Goal: Information Seeking & Learning: Learn about a topic

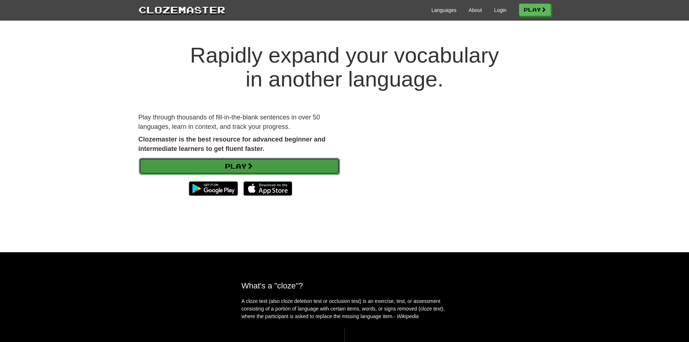
click at [291, 165] on link "Play" at bounding box center [239, 166] width 201 height 17
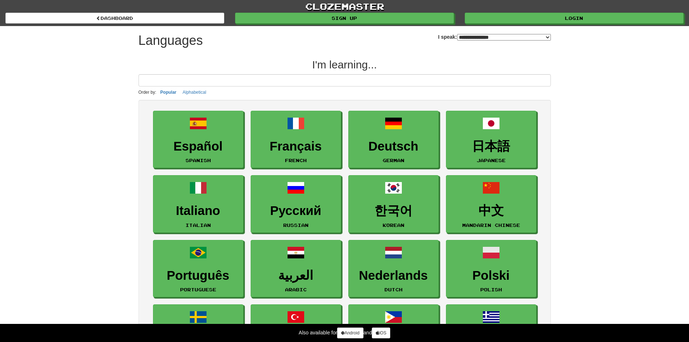
select select "*******"
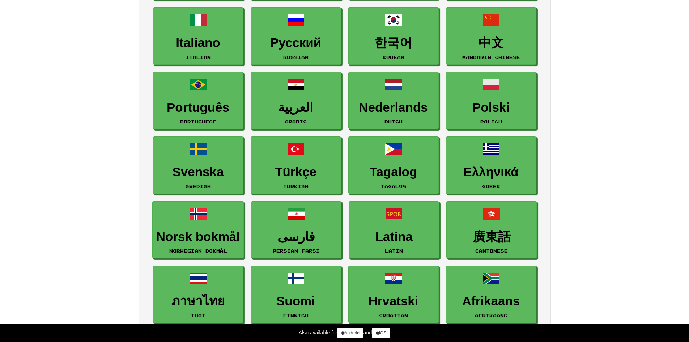
scroll to position [181, 0]
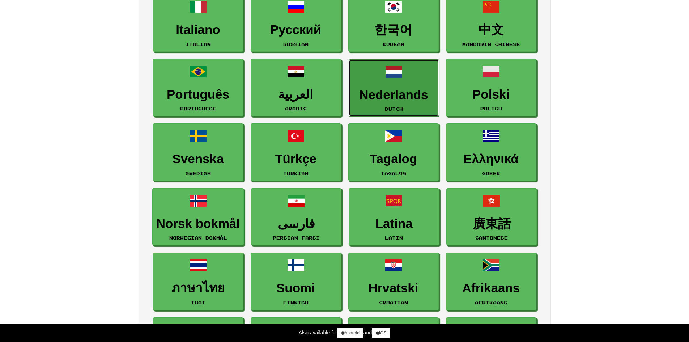
click at [373, 97] on h3 "Nederlands" at bounding box center [394, 95] width 83 height 14
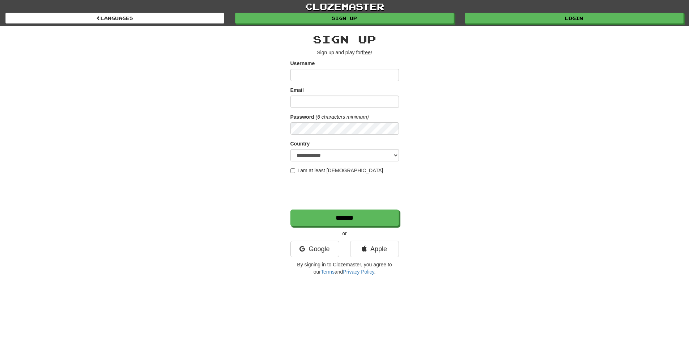
click at [354, 75] on input "Username" at bounding box center [345, 75] width 109 height 12
click at [334, 249] on link "Google" at bounding box center [315, 249] width 49 height 17
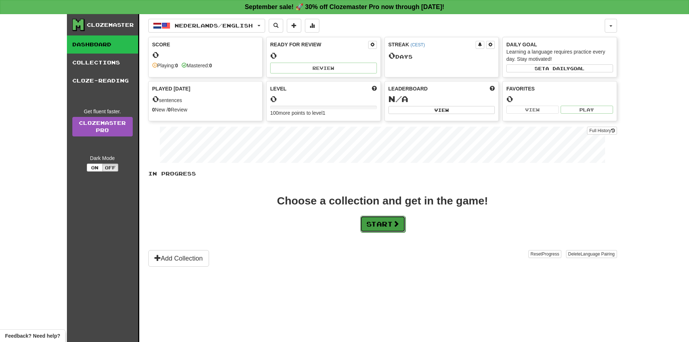
click at [377, 224] on button "Start" at bounding box center [382, 224] width 45 height 17
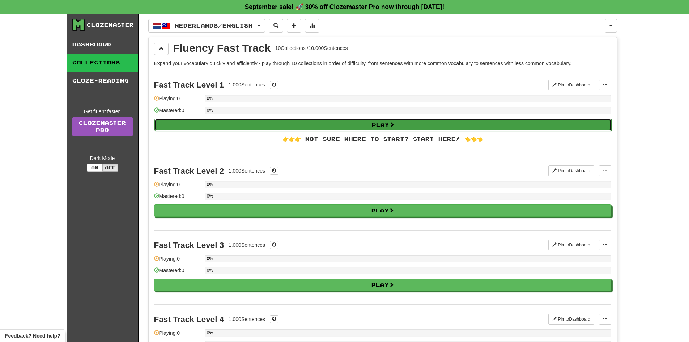
click at [384, 128] on button "Play" at bounding box center [383, 125] width 457 height 12
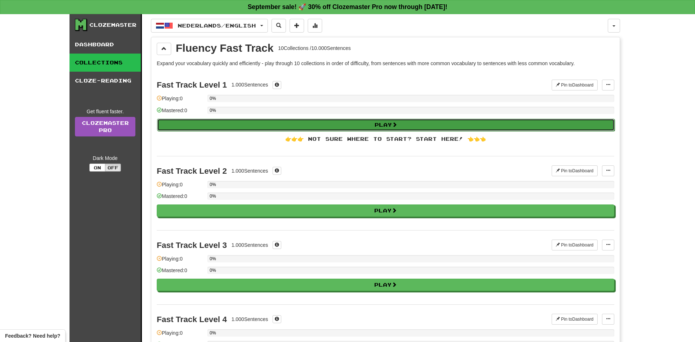
select select "**"
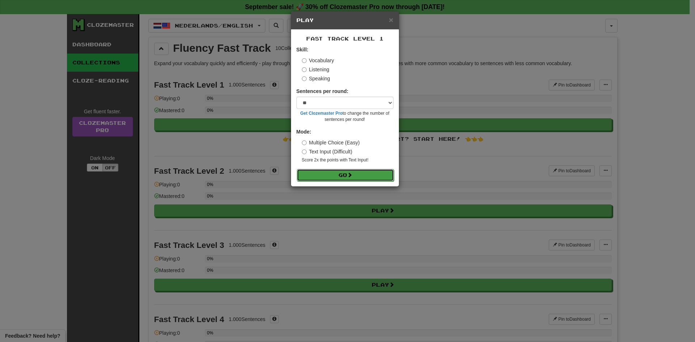
click at [352, 173] on span at bounding box center [349, 174] width 5 height 5
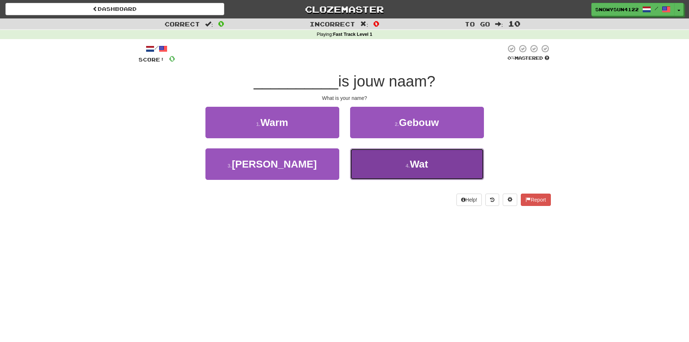
click at [397, 174] on button "4 . Wat" at bounding box center [417, 163] width 134 height 31
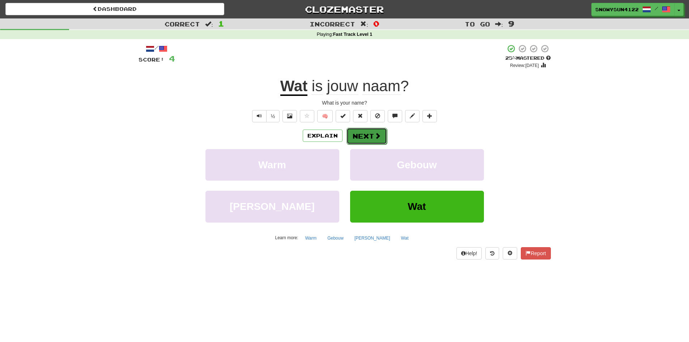
click at [358, 136] on button "Next" at bounding box center [367, 136] width 41 height 17
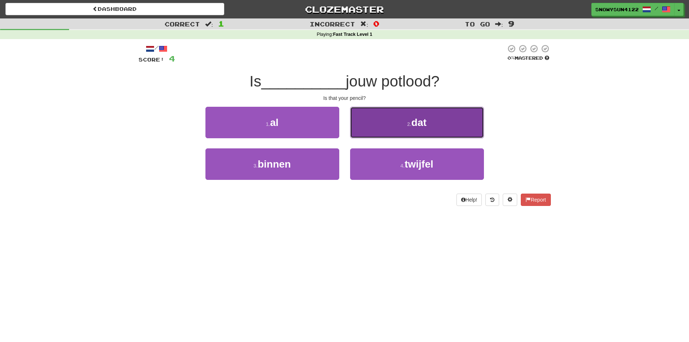
click at [398, 129] on button "2 . dat" at bounding box center [417, 122] width 134 height 31
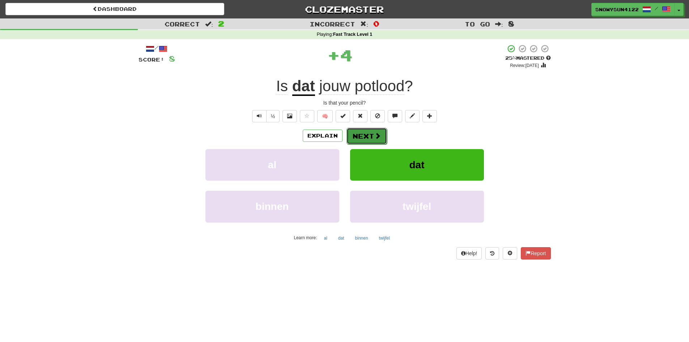
click at [362, 138] on button "Next" at bounding box center [367, 136] width 41 height 17
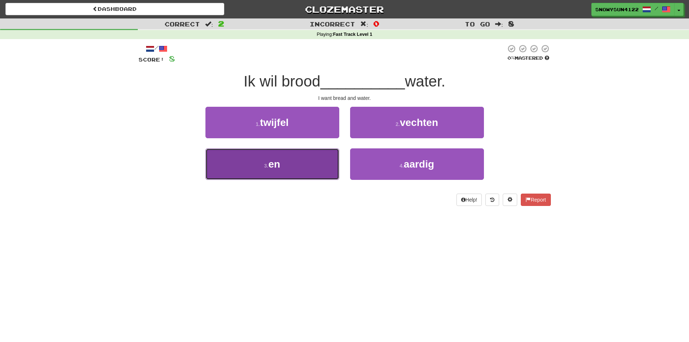
click at [279, 170] on button "3 . en" at bounding box center [273, 163] width 134 height 31
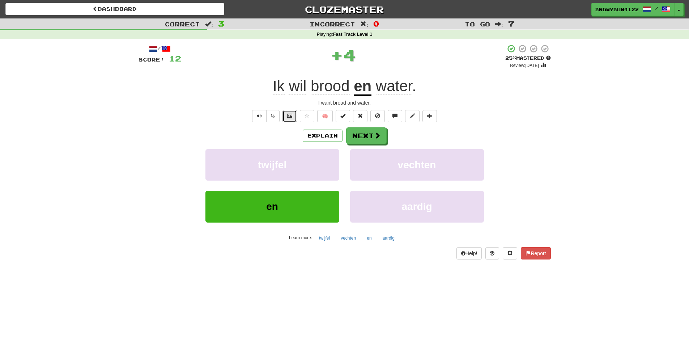
click at [286, 117] on button at bounding box center [290, 116] width 14 height 12
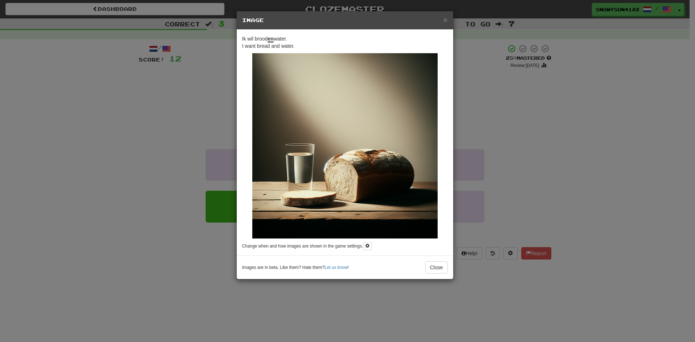
click at [220, 130] on div "× Image Ik wil brood en water. I want bread and water. Change when and how imag…" at bounding box center [347, 171] width 695 height 342
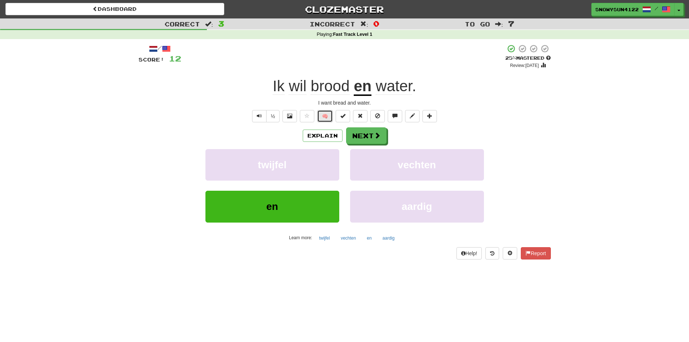
click at [320, 119] on button "🧠" at bounding box center [325, 116] width 16 height 12
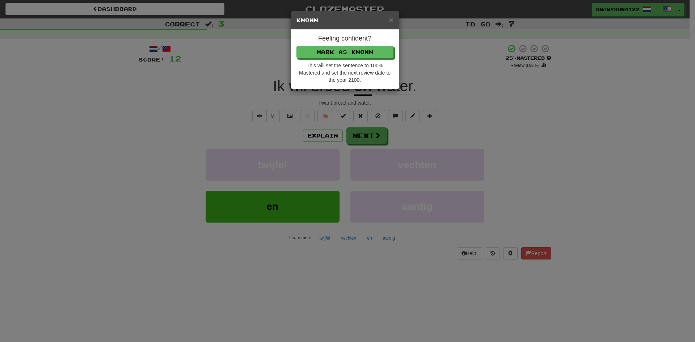
click at [267, 120] on div "× Known Feeling confident? Mark as Known This will set the sentence to 100% Mas…" at bounding box center [347, 171] width 695 height 342
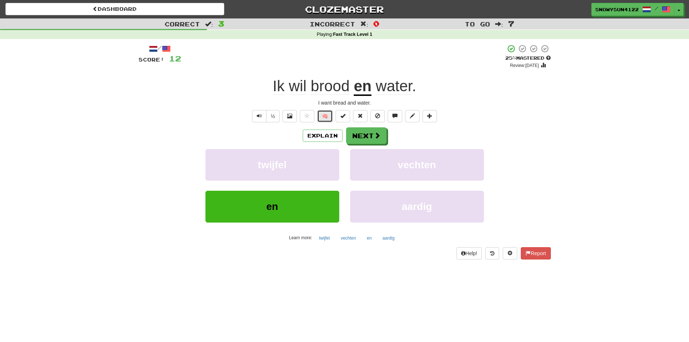
click at [323, 112] on button "🧠" at bounding box center [325, 116] width 16 height 12
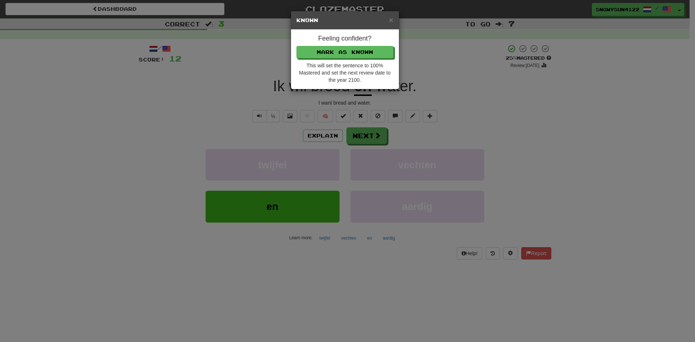
click at [256, 124] on div "× Known Feeling confident? Mark as Known This will set the sentence to 100% Mas…" at bounding box center [347, 171] width 695 height 342
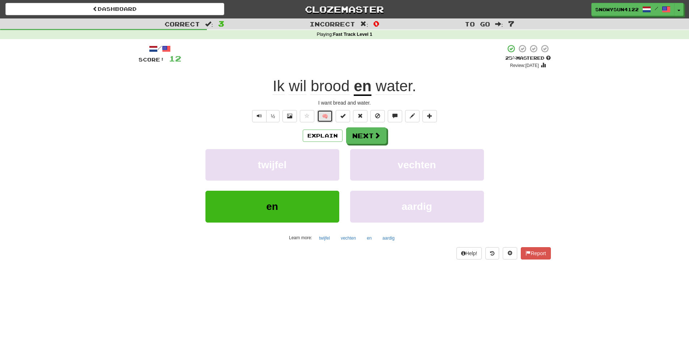
click at [332, 115] on button "🧠" at bounding box center [325, 116] width 16 height 12
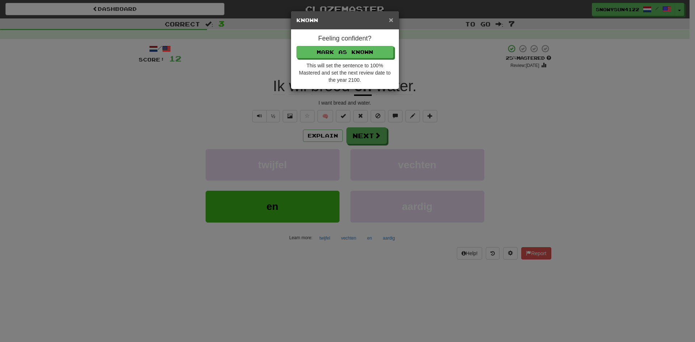
click at [390, 20] on span "×" at bounding box center [391, 20] width 4 height 8
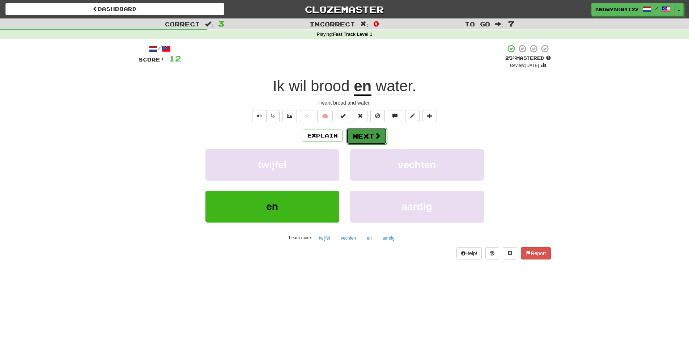
click at [372, 138] on button "Next" at bounding box center [367, 136] width 41 height 17
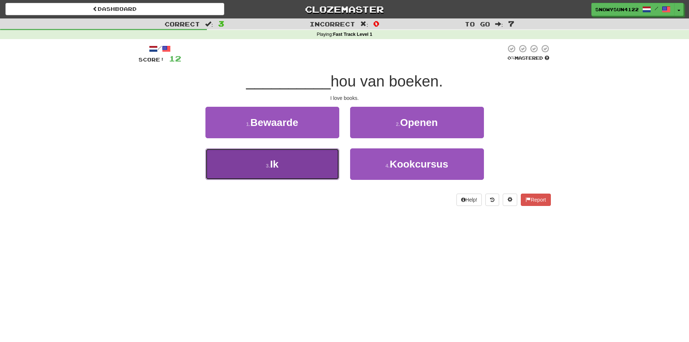
click at [268, 174] on button "3 . Ik" at bounding box center [273, 163] width 134 height 31
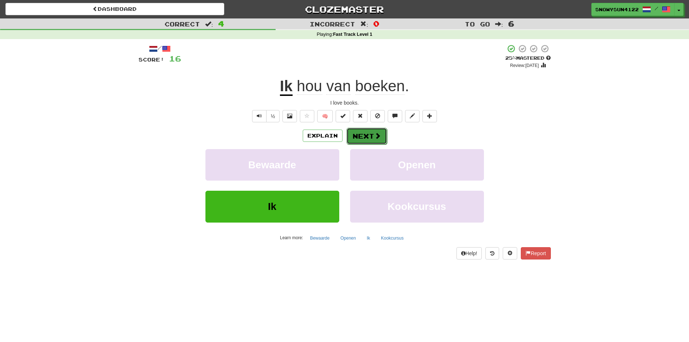
click at [375, 138] on span at bounding box center [378, 135] width 7 height 7
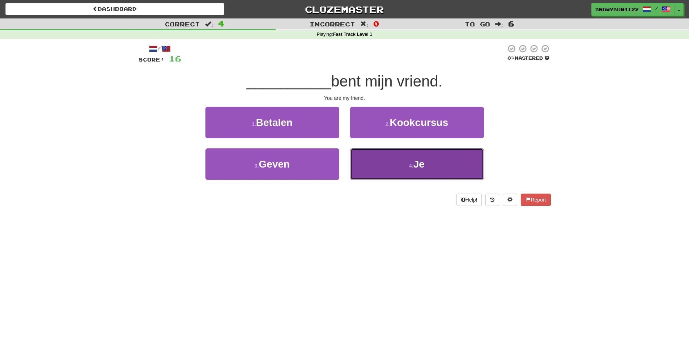
click at [381, 160] on button "4 . Je" at bounding box center [417, 163] width 134 height 31
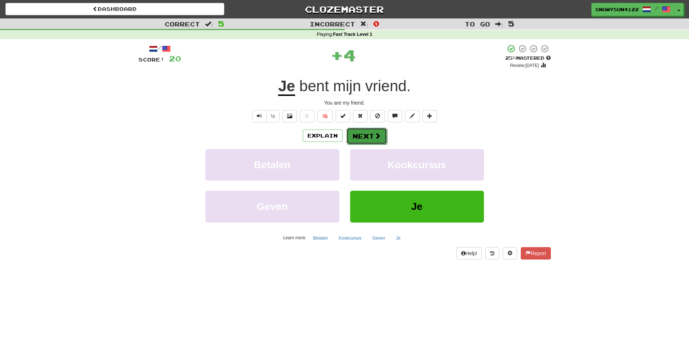
click at [364, 135] on button "Next" at bounding box center [367, 136] width 41 height 17
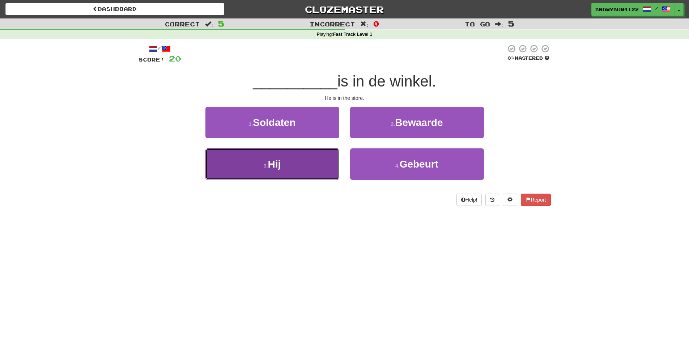
click at [313, 162] on button "3 . Hij" at bounding box center [273, 163] width 134 height 31
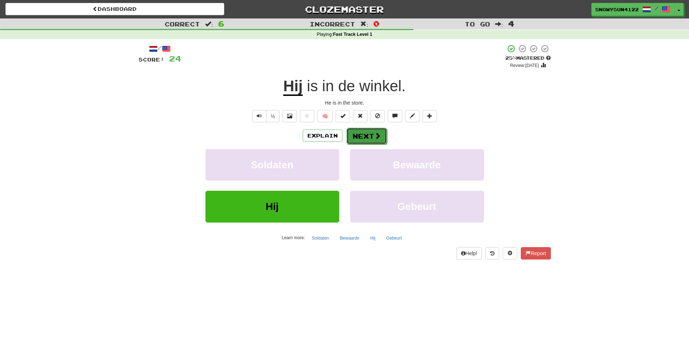
click at [364, 131] on button "Next" at bounding box center [367, 136] width 41 height 17
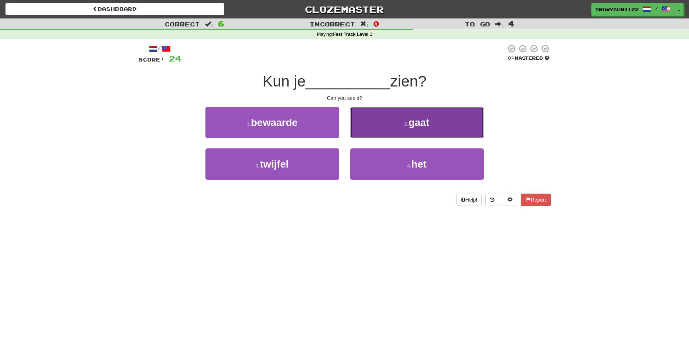
click at [395, 119] on button "2 . gaat" at bounding box center [417, 122] width 134 height 31
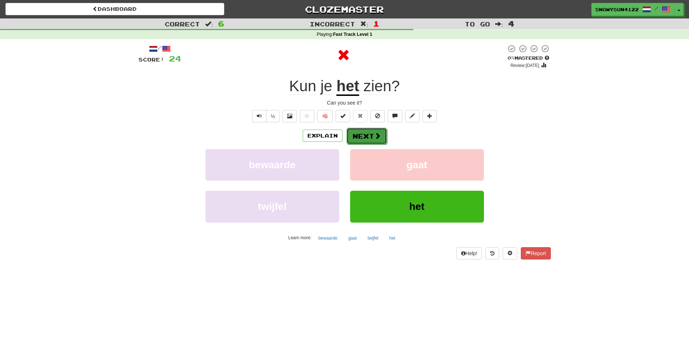
click at [364, 131] on button "Next" at bounding box center [367, 136] width 41 height 17
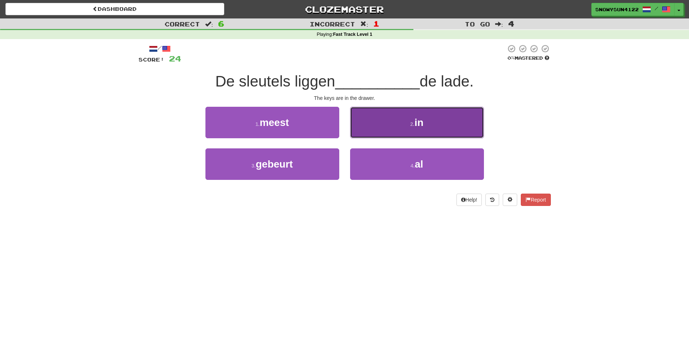
click at [407, 123] on button "2 . in" at bounding box center [417, 122] width 134 height 31
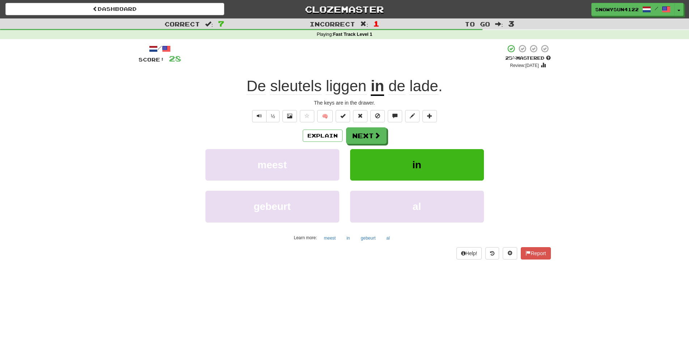
click at [425, 89] on span "lade" at bounding box center [424, 85] width 29 height 17
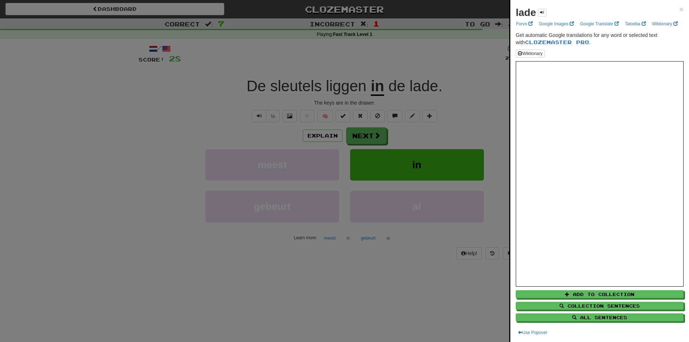
click at [474, 144] on div at bounding box center [344, 171] width 689 height 342
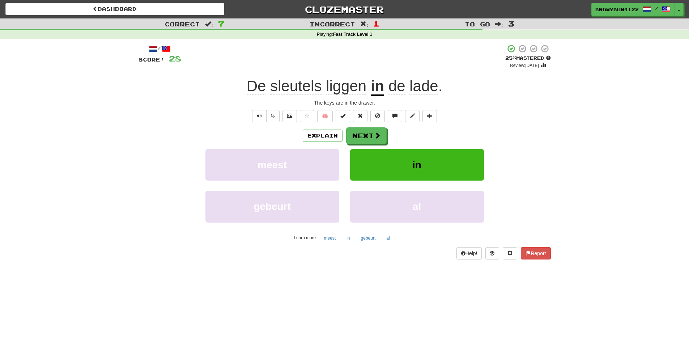
click at [393, 91] on span "de" at bounding box center [397, 85] width 17 height 17
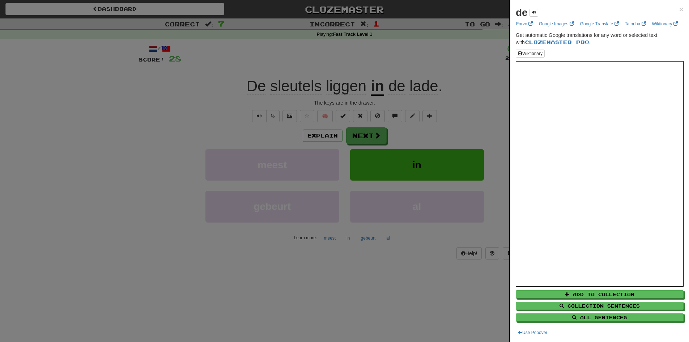
click at [253, 106] on div at bounding box center [344, 171] width 689 height 342
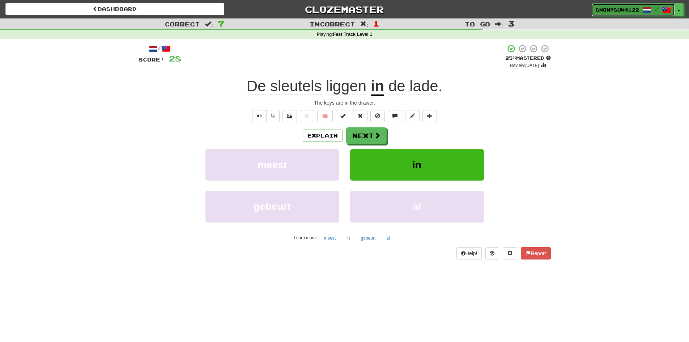
click at [649, 9] on span at bounding box center [647, 9] width 9 height 9
click at [680, 10] on span "button" at bounding box center [679, 10] width 3 height 1
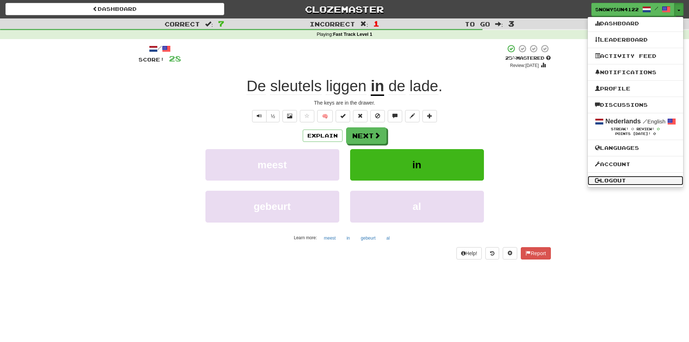
click at [621, 180] on link "Logout" at bounding box center [636, 180] width 96 height 9
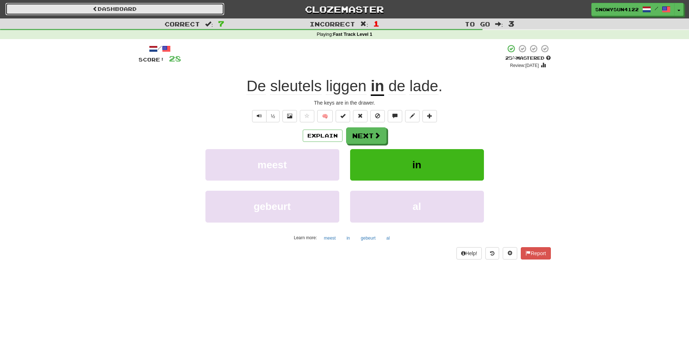
click at [105, 6] on link "Dashboard" at bounding box center [114, 9] width 219 height 12
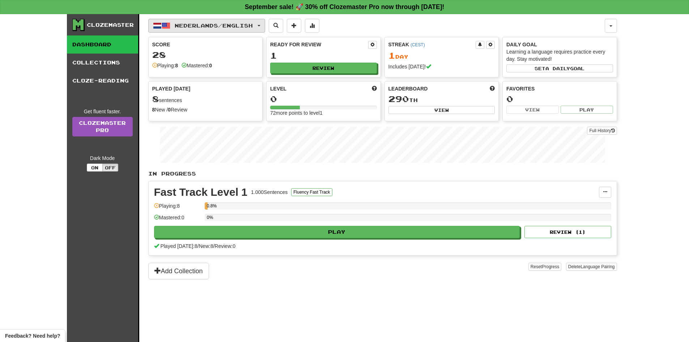
click at [265, 27] on button "Nederlands / English" at bounding box center [206, 26] width 117 height 14
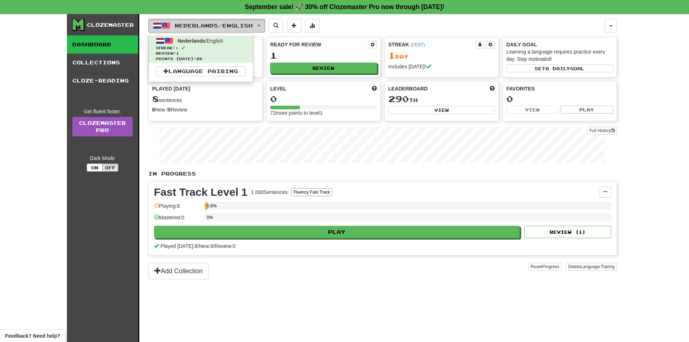
click at [265, 27] on button "Nederlands / English" at bounding box center [206, 26] width 117 height 14
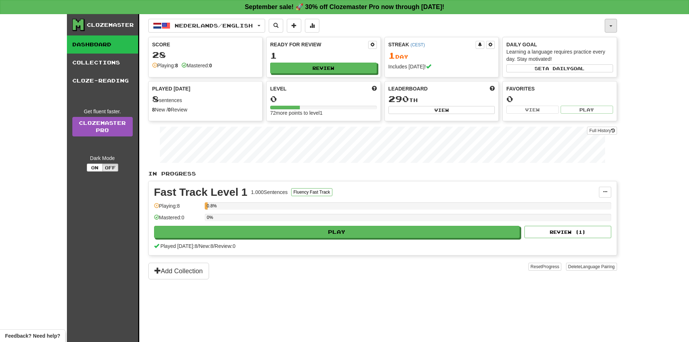
click at [616, 25] on button "button" at bounding box center [611, 26] width 12 height 14
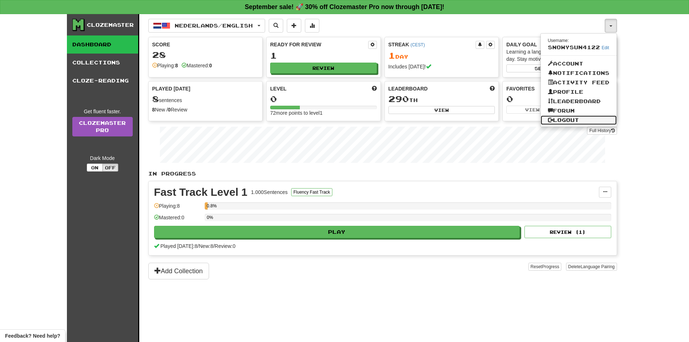
click at [557, 118] on link "Logout" at bounding box center [579, 119] width 76 height 9
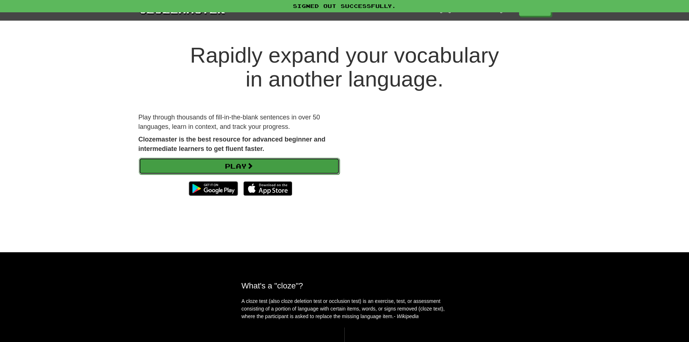
click at [295, 170] on link "Play" at bounding box center [239, 166] width 201 height 17
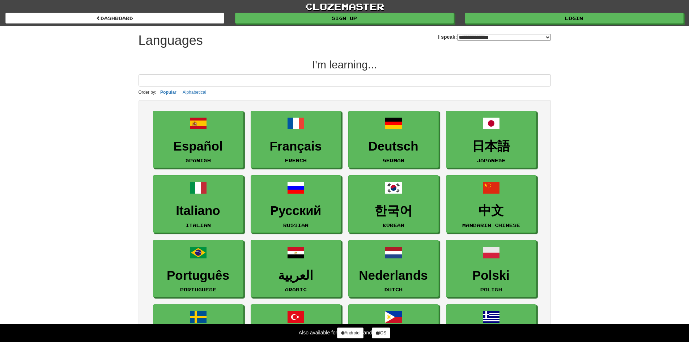
select select "*******"
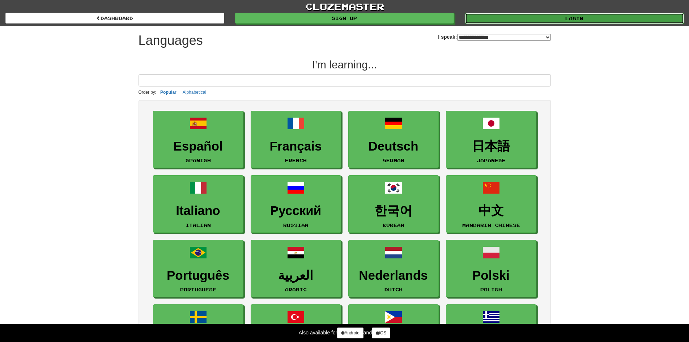
click at [582, 17] on link "Login" at bounding box center [574, 18] width 219 height 11
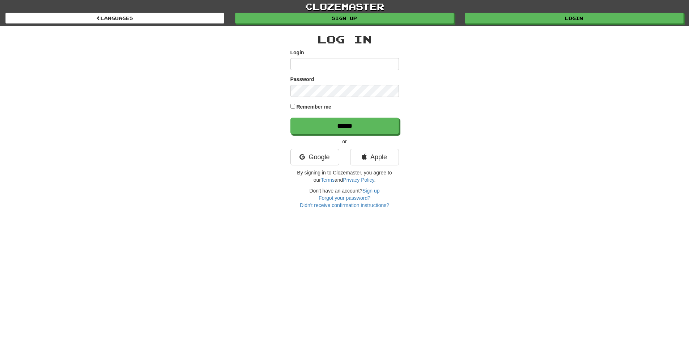
click at [341, 64] on input "Login" at bounding box center [345, 64] width 109 height 12
type input "**********"
click at [295, 110] on div "Remember me" at bounding box center [345, 107] width 109 height 10
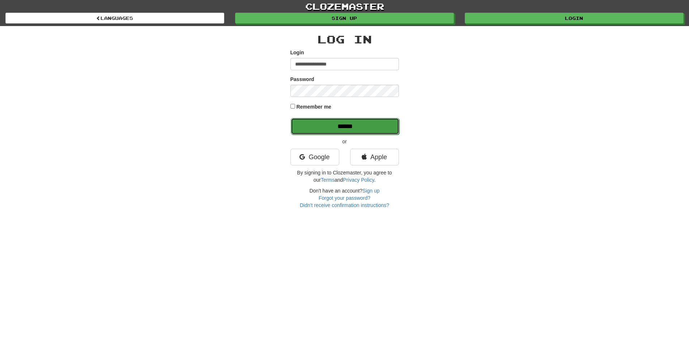
click at [304, 124] on input "******" at bounding box center [345, 126] width 109 height 17
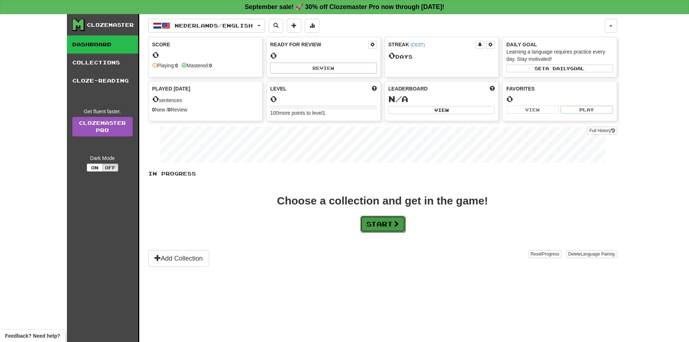
click at [373, 231] on button "Start" at bounding box center [382, 224] width 45 height 17
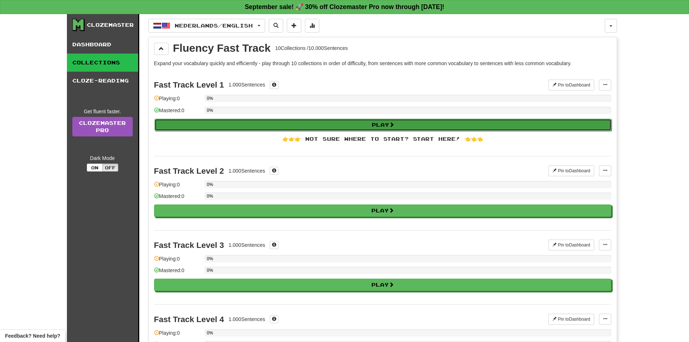
click at [356, 128] on button "Play" at bounding box center [383, 125] width 457 height 12
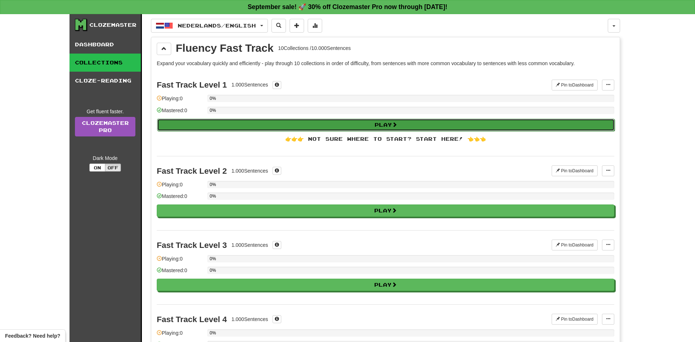
select select "**"
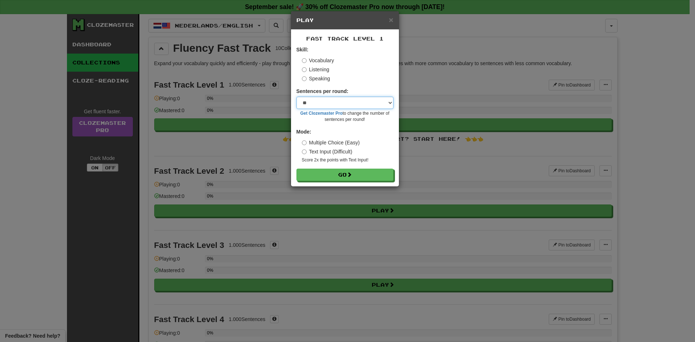
click at [369, 109] on select "* ** ** ** ** ** *** ********" at bounding box center [344, 103] width 97 height 12
click at [347, 175] on button "Go" at bounding box center [345, 175] width 97 height 12
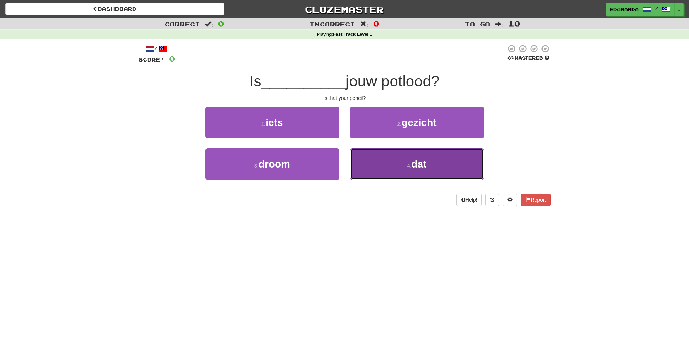
click at [412, 162] on span "dat" at bounding box center [418, 163] width 15 height 11
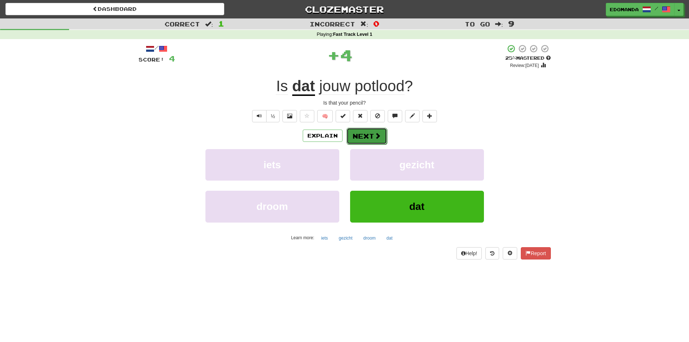
click at [368, 134] on button "Next" at bounding box center [367, 136] width 41 height 17
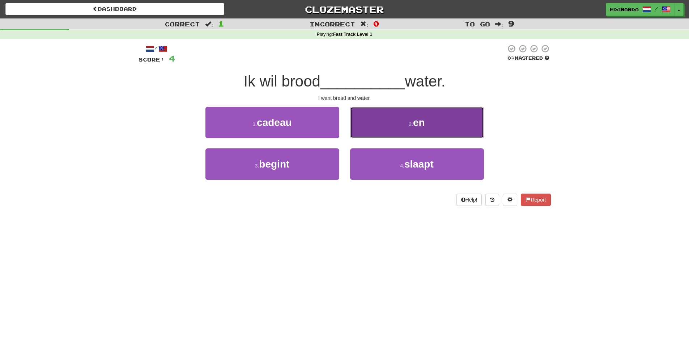
click at [393, 113] on button "2 . en" at bounding box center [417, 122] width 134 height 31
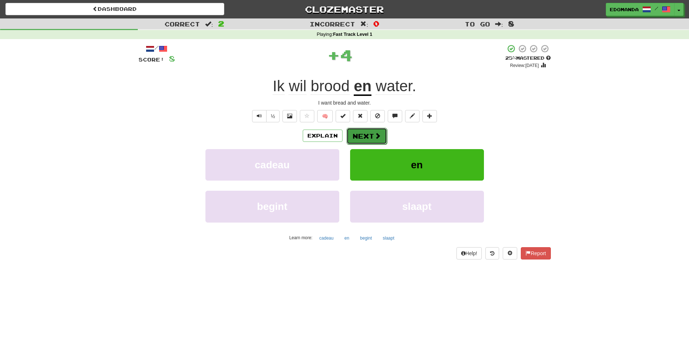
click at [358, 132] on button "Next" at bounding box center [367, 136] width 41 height 17
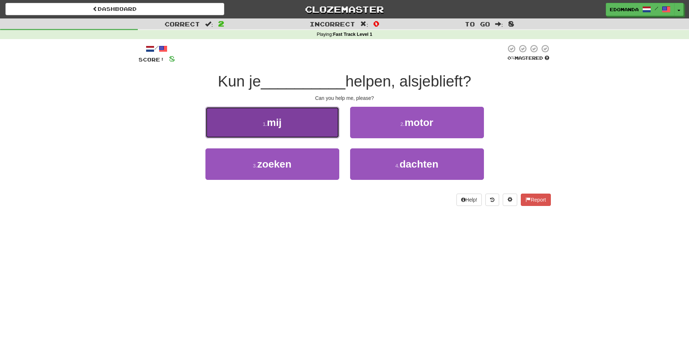
click at [282, 114] on button "1 . mij" at bounding box center [273, 122] width 134 height 31
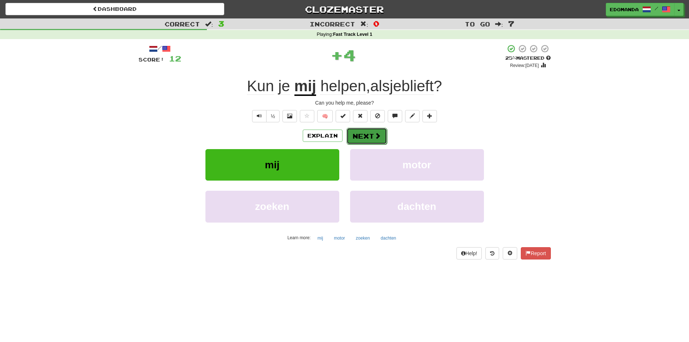
click at [375, 132] on span at bounding box center [378, 135] width 7 height 7
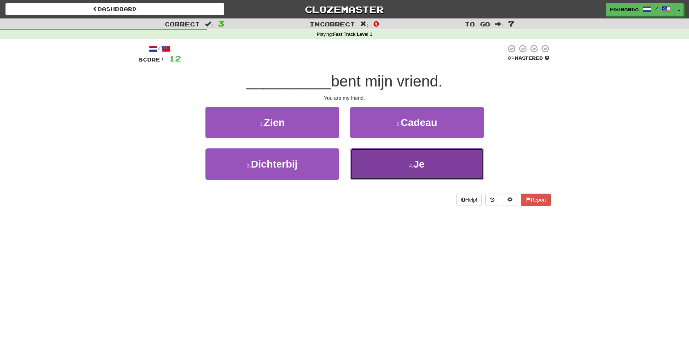
click at [385, 150] on button "4 . Je" at bounding box center [417, 163] width 134 height 31
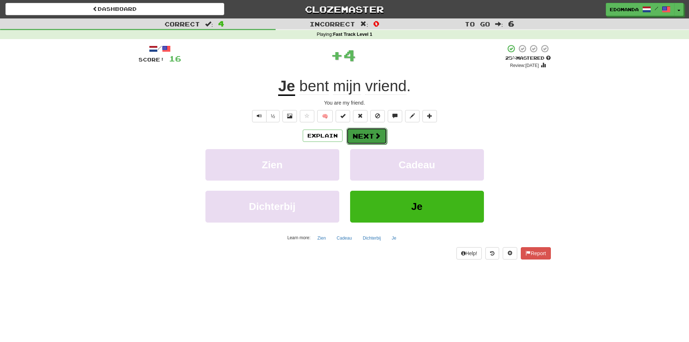
click at [369, 134] on button "Next" at bounding box center [367, 136] width 41 height 17
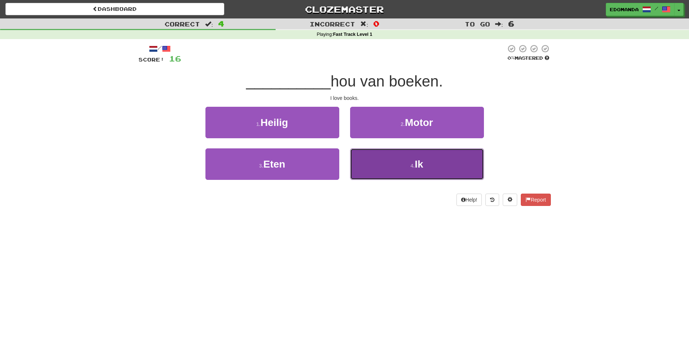
click at [378, 172] on button "4 . Ik" at bounding box center [417, 163] width 134 height 31
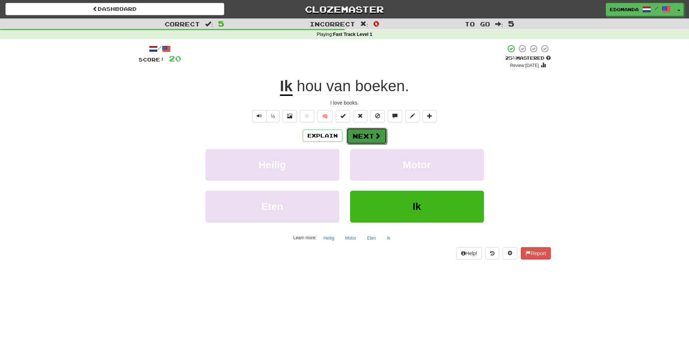
click at [371, 131] on button "Next" at bounding box center [367, 136] width 41 height 17
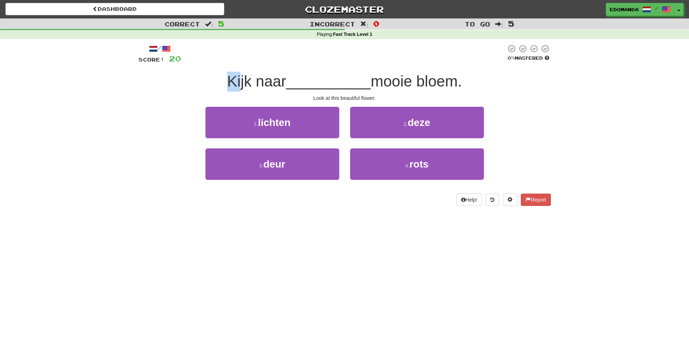
drag, startPoint x: 223, startPoint y: 83, endPoint x: 258, endPoint y: 80, distance: 35.2
click at [250, 82] on div "Kijk naar __________ mooie bloem." at bounding box center [345, 82] width 413 height 20
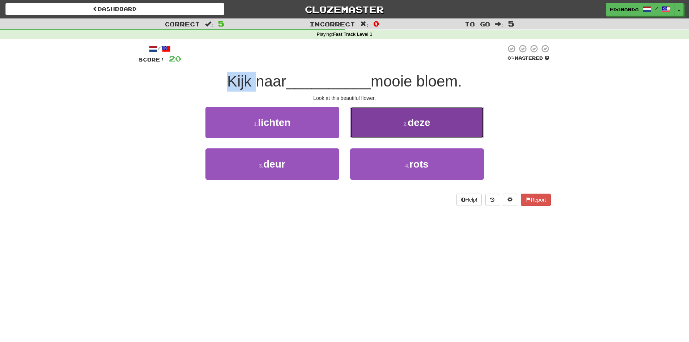
click at [411, 122] on span "deze" at bounding box center [419, 122] width 22 height 11
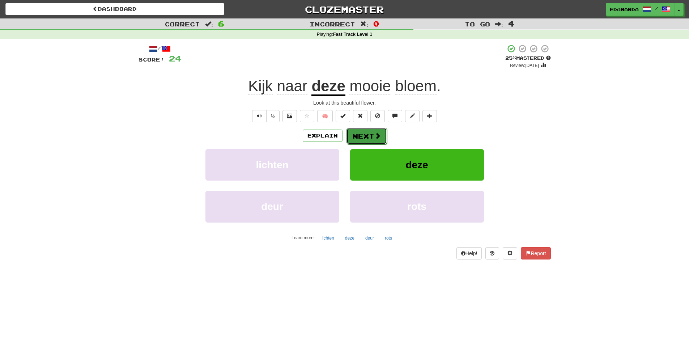
click at [363, 136] on button "Next" at bounding box center [367, 136] width 41 height 17
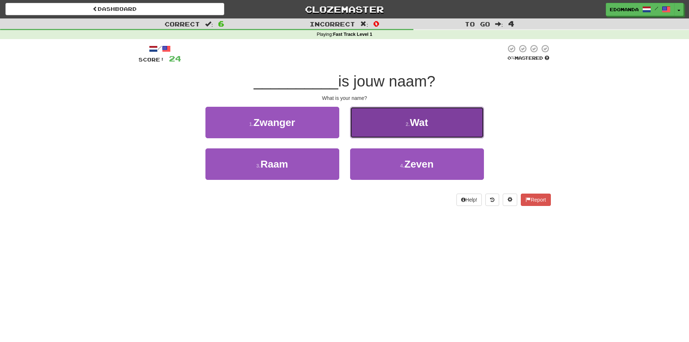
click at [389, 120] on button "2 . Wat" at bounding box center [417, 122] width 134 height 31
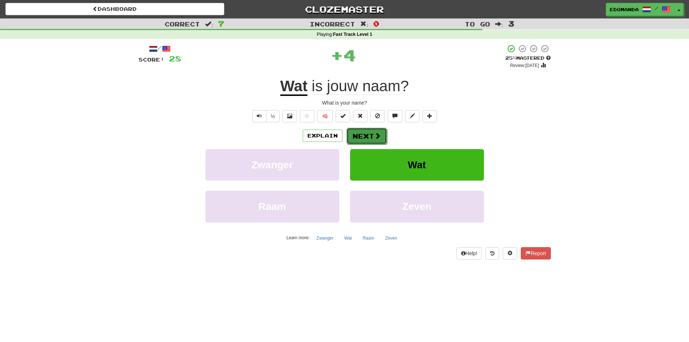
click at [372, 136] on button "Next" at bounding box center [367, 136] width 41 height 17
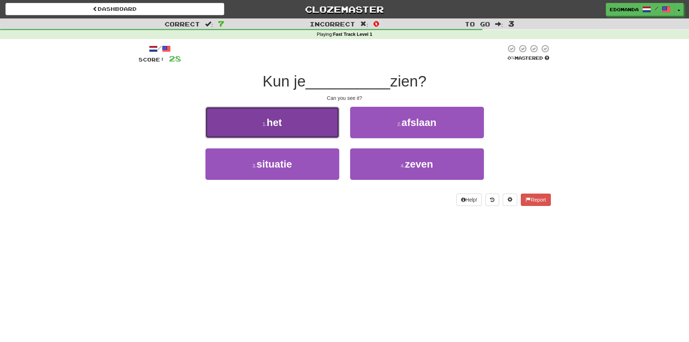
click at [289, 130] on button "1 . het" at bounding box center [273, 122] width 134 height 31
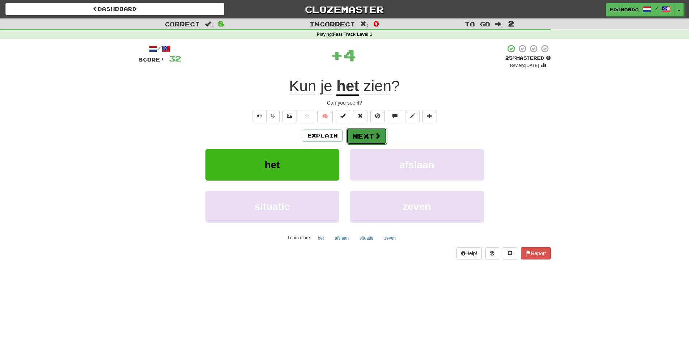
click at [370, 135] on button "Next" at bounding box center [367, 136] width 41 height 17
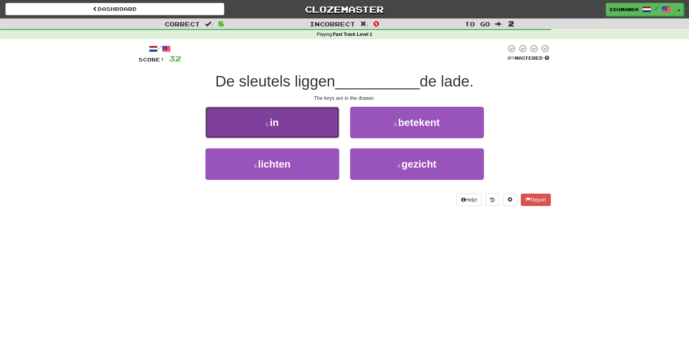
click at [310, 111] on button "1 . in" at bounding box center [273, 122] width 134 height 31
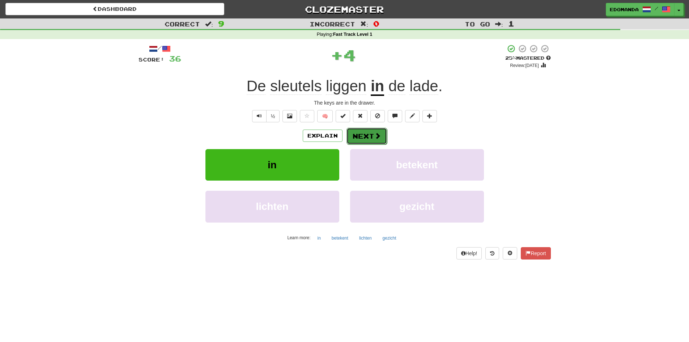
click at [371, 139] on button "Next" at bounding box center [367, 136] width 41 height 17
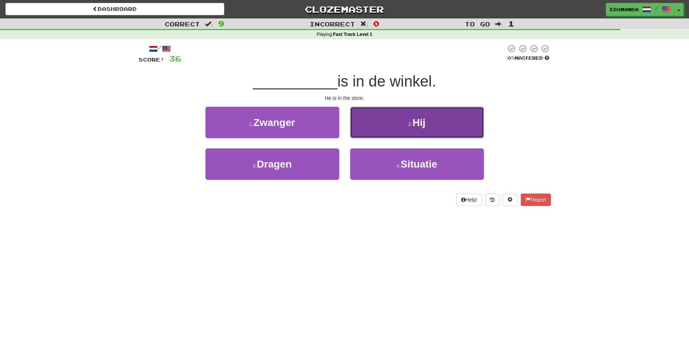
click at [399, 122] on button "2 . Hij" at bounding box center [417, 122] width 134 height 31
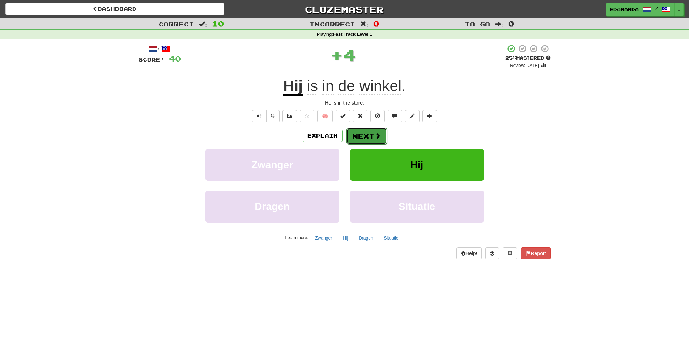
click at [356, 135] on button "Next" at bounding box center [367, 136] width 41 height 17
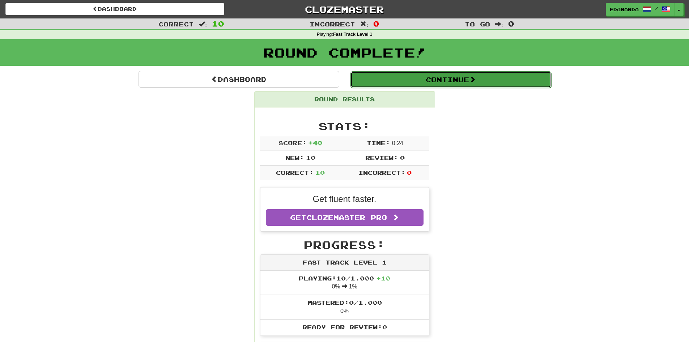
click at [387, 76] on button "Continue" at bounding box center [451, 79] width 201 height 17
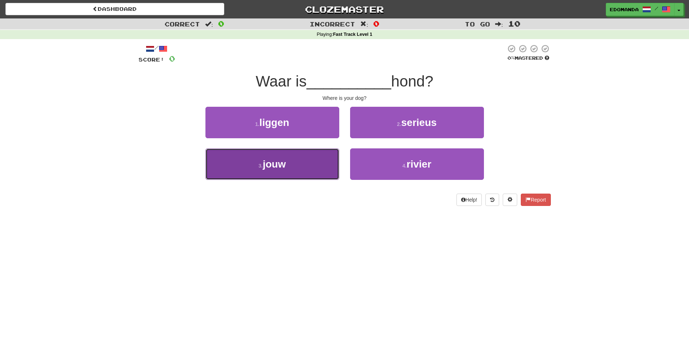
click at [284, 168] on span "jouw" at bounding box center [274, 163] width 23 height 11
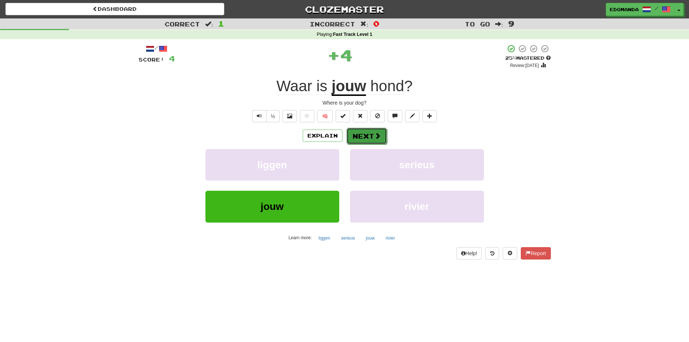
click at [376, 139] on span at bounding box center [378, 135] width 7 height 7
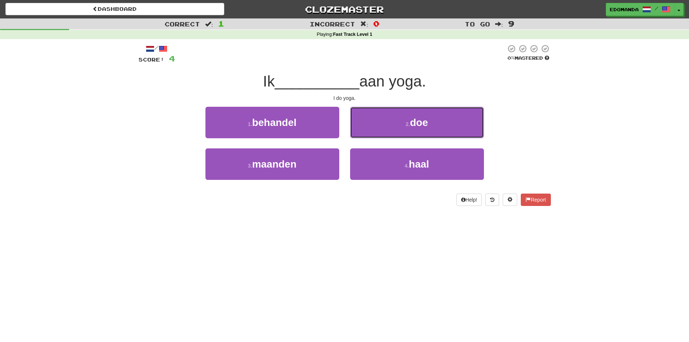
click at [388, 124] on button "2 . doe" at bounding box center [417, 122] width 134 height 31
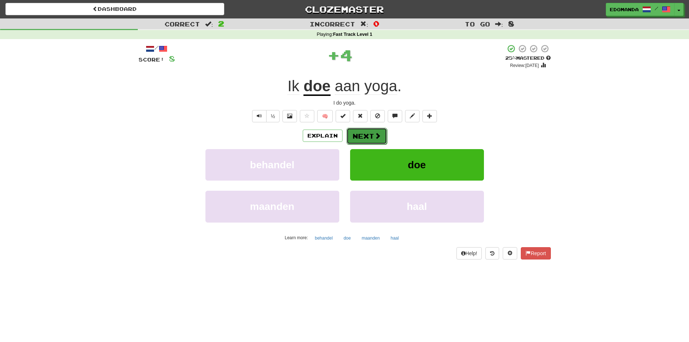
click at [367, 138] on button "Next" at bounding box center [367, 136] width 41 height 17
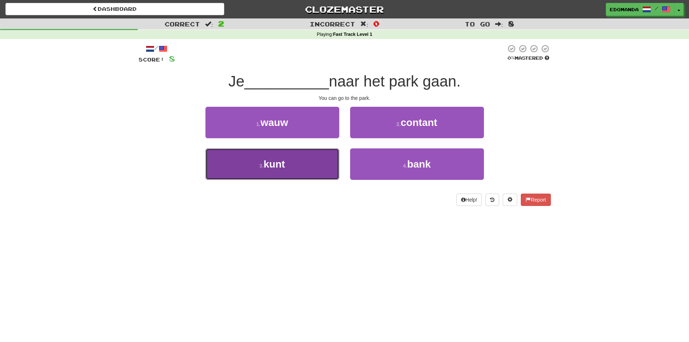
click at [293, 160] on button "3 . kunt" at bounding box center [273, 163] width 134 height 31
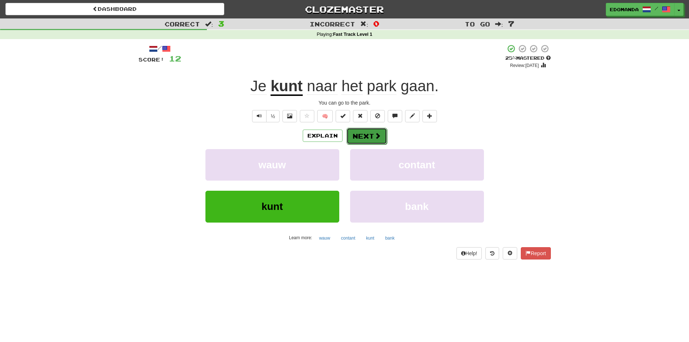
click at [370, 135] on button "Next" at bounding box center [367, 136] width 41 height 17
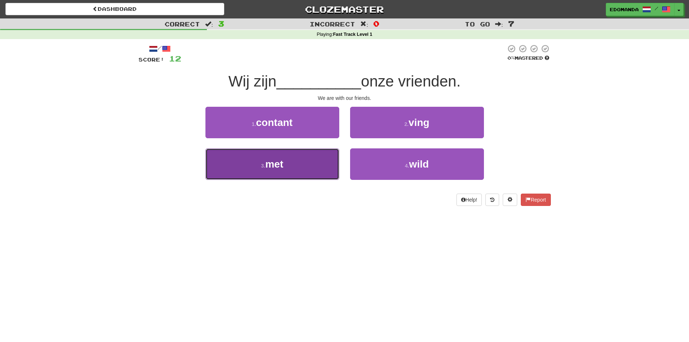
click at [296, 160] on button "3 . met" at bounding box center [273, 163] width 134 height 31
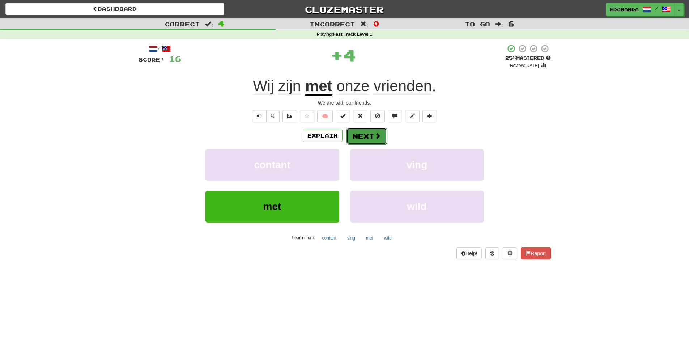
click at [367, 139] on button "Next" at bounding box center [367, 136] width 41 height 17
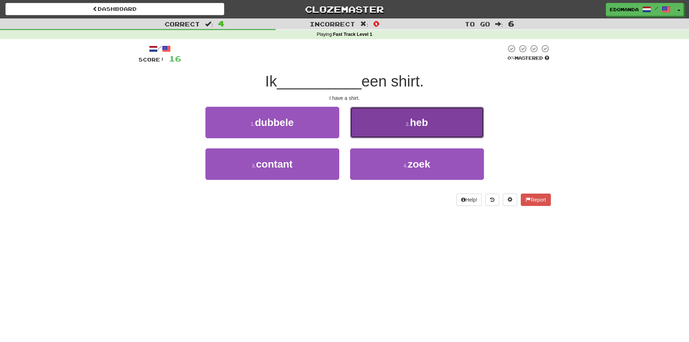
click at [407, 120] on button "2 . heb" at bounding box center [417, 122] width 134 height 31
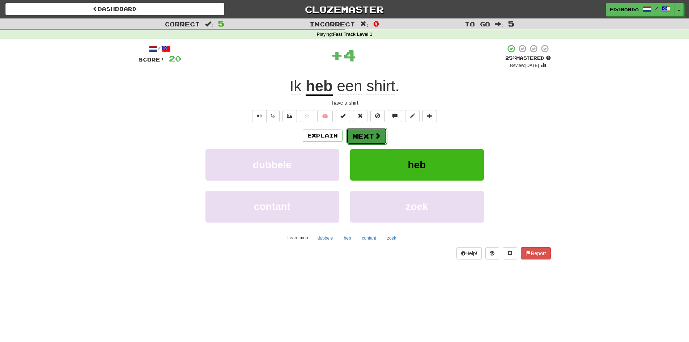
click at [358, 134] on button "Next" at bounding box center [367, 136] width 41 height 17
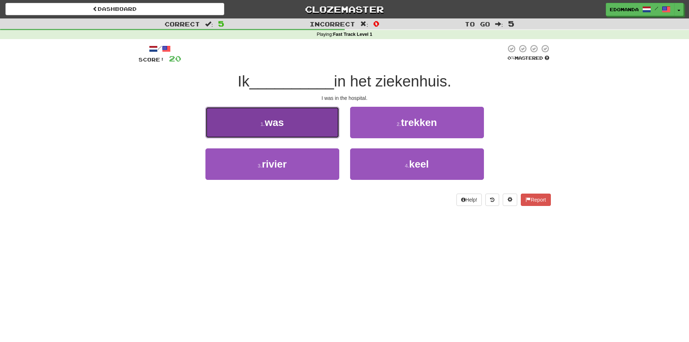
click at [320, 128] on button "1 . was" at bounding box center [273, 122] width 134 height 31
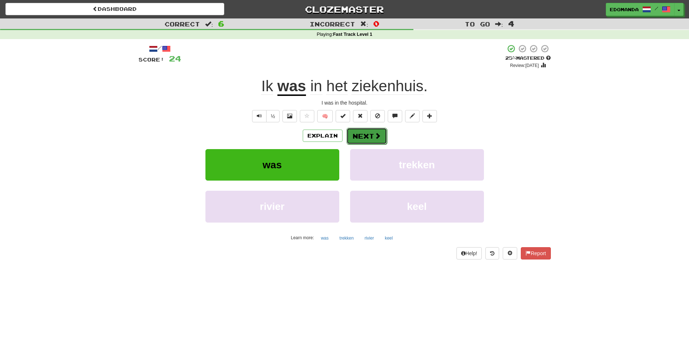
click at [369, 135] on button "Next" at bounding box center [367, 136] width 41 height 17
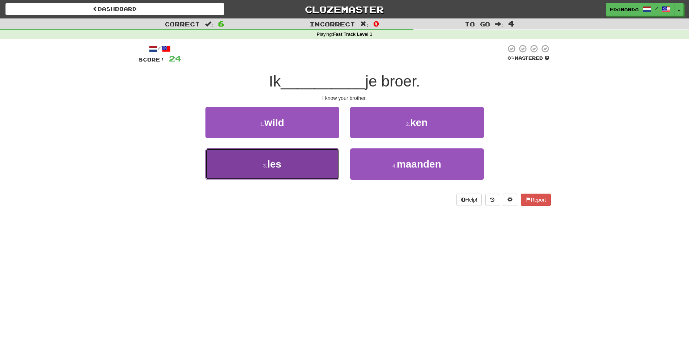
click at [324, 163] on button "3 . les" at bounding box center [273, 163] width 134 height 31
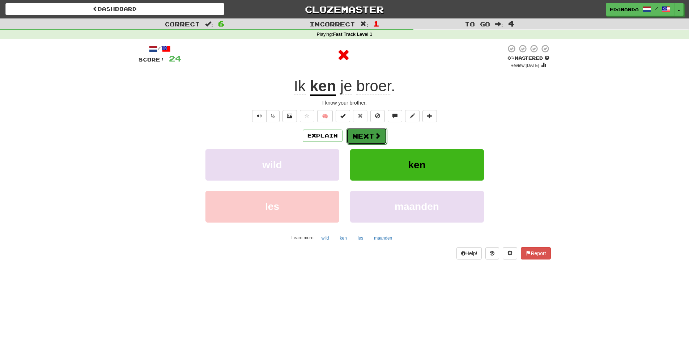
click at [365, 138] on button "Next" at bounding box center [367, 136] width 41 height 17
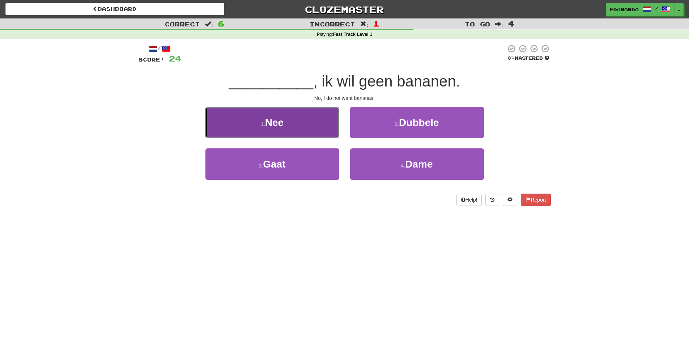
click at [298, 120] on button "1 . Nee" at bounding box center [273, 122] width 134 height 31
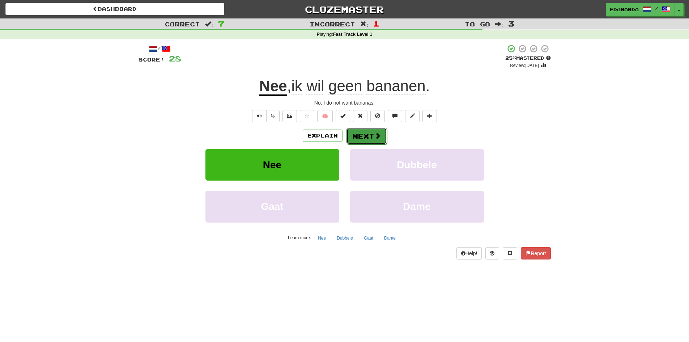
click at [375, 137] on span at bounding box center [378, 135] width 7 height 7
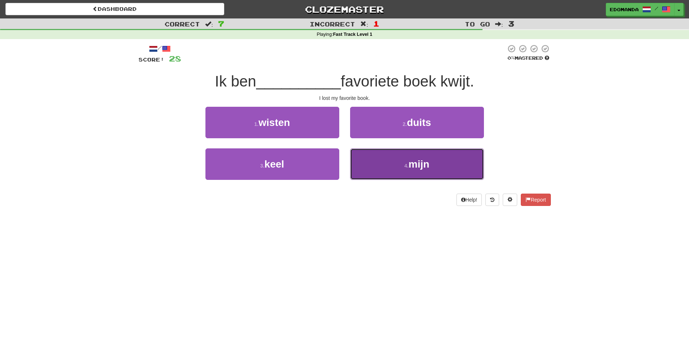
click at [405, 174] on button "4 . mijn" at bounding box center [417, 163] width 134 height 31
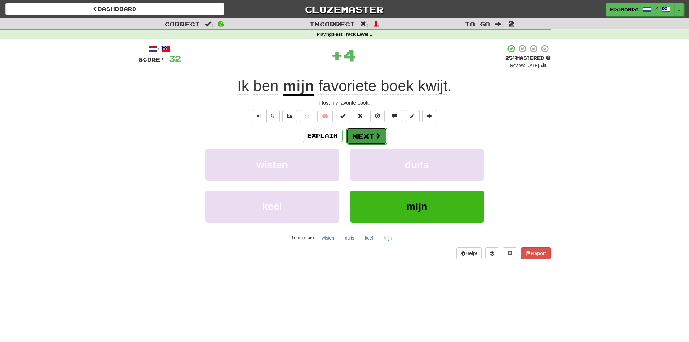
click at [363, 138] on button "Next" at bounding box center [367, 136] width 41 height 17
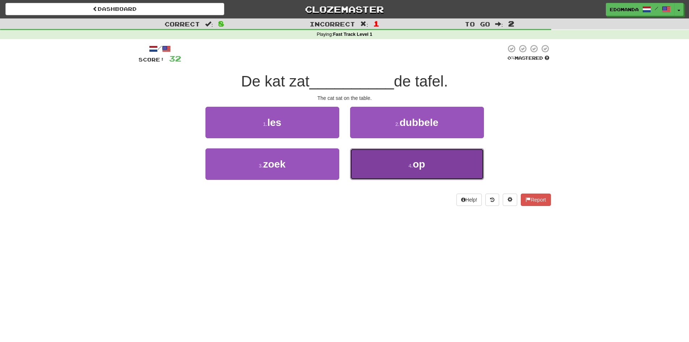
click at [389, 162] on button "4 . op" at bounding box center [417, 163] width 134 height 31
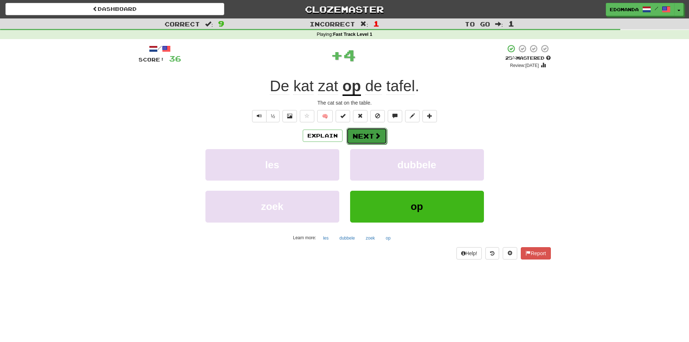
click at [375, 137] on span at bounding box center [378, 135] width 7 height 7
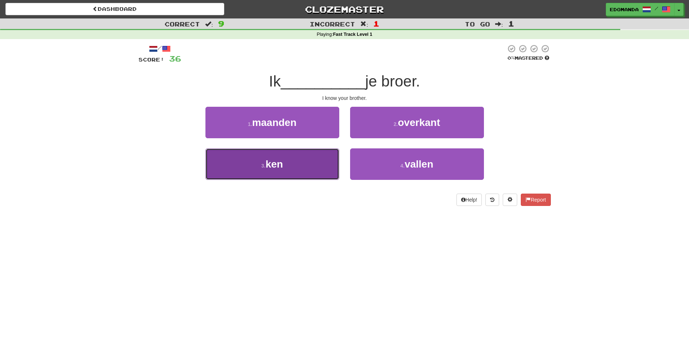
click at [334, 155] on button "3 . ken" at bounding box center [273, 163] width 134 height 31
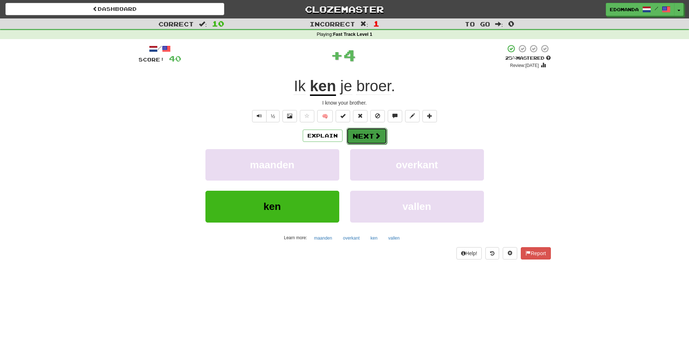
click at [375, 137] on span at bounding box center [378, 135] width 7 height 7
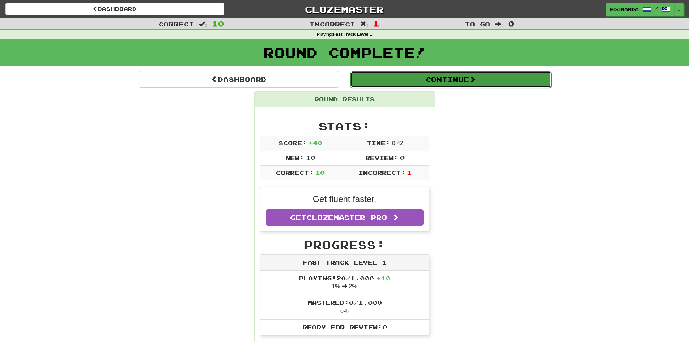
click at [460, 86] on button "Continue" at bounding box center [451, 79] width 201 height 17
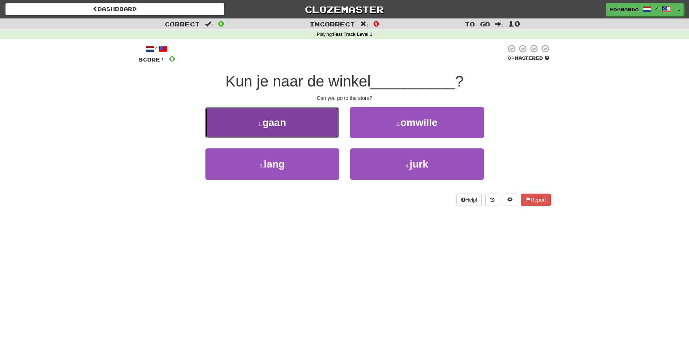
click at [305, 128] on button "1 . gaan" at bounding box center [273, 122] width 134 height 31
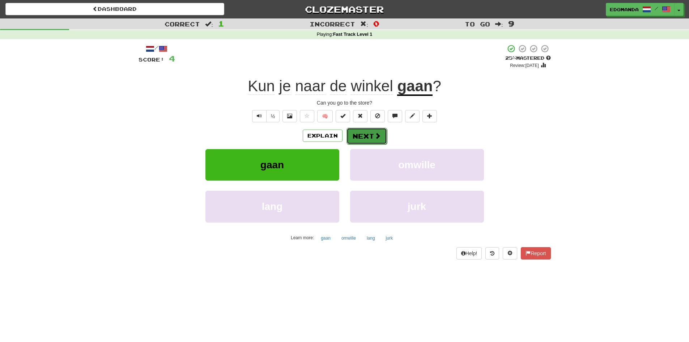
click at [353, 136] on button "Next" at bounding box center [367, 136] width 41 height 17
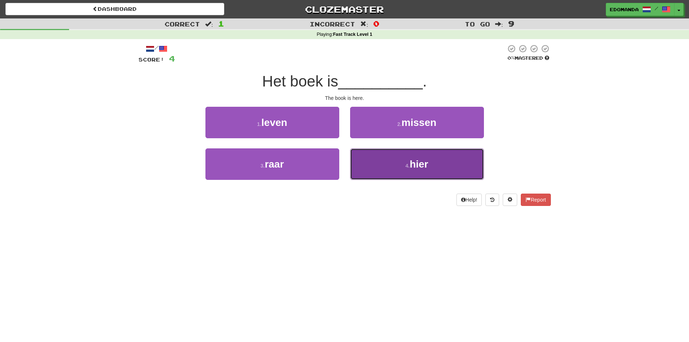
click at [381, 167] on button "4 . hier" at bounding box center [417, 163] width 134 height 31
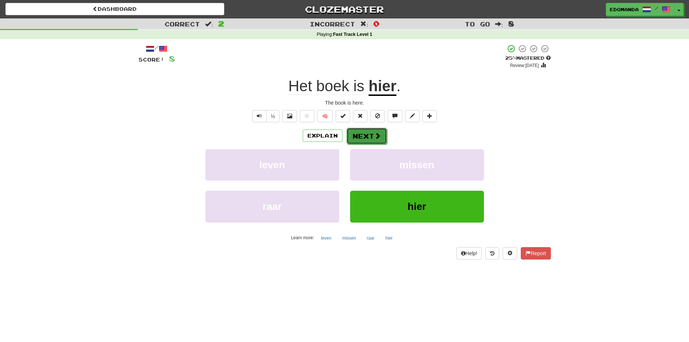
click at [370, 136] on button "Next" at bounding box center [367, 136] width 41 height 17
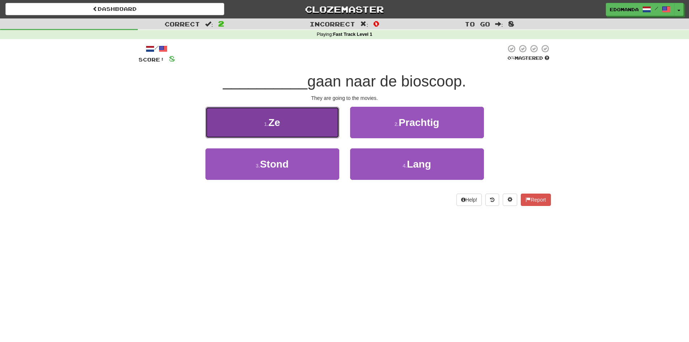
click at [308, 131] on button "1 . Ze" at bounding box center [273, 122] width 134 height 31
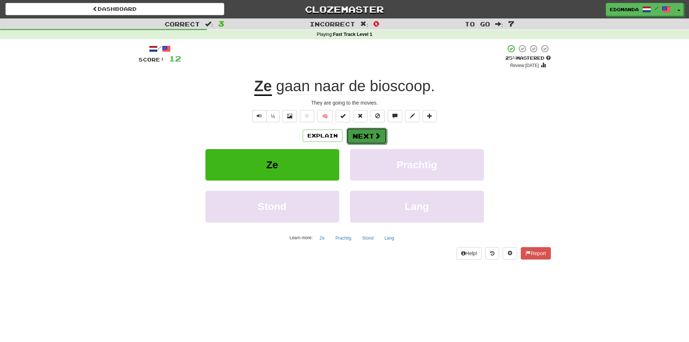
click at [385, 135] on button "Next" at bounding box center [367, 136] width 41 height 17
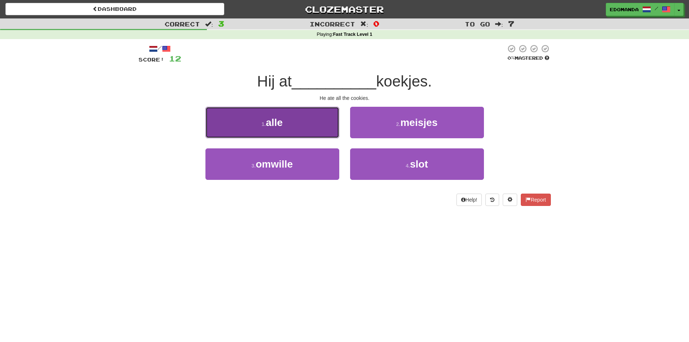
click at [317, 131] on button "1 . alle" at bounding box center [273, 122] width 134 height 31
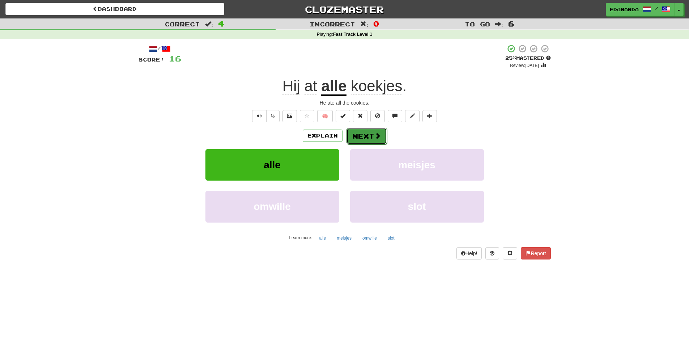
click at [371, 134] on button "Next" at bounding box center [367, 136] width 41 height 17
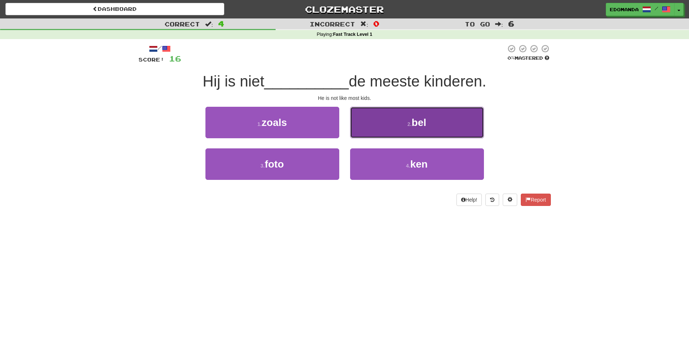
click at [399, 127] on button "2 . bel" at bounding box center [417, 122] width 134 height 31
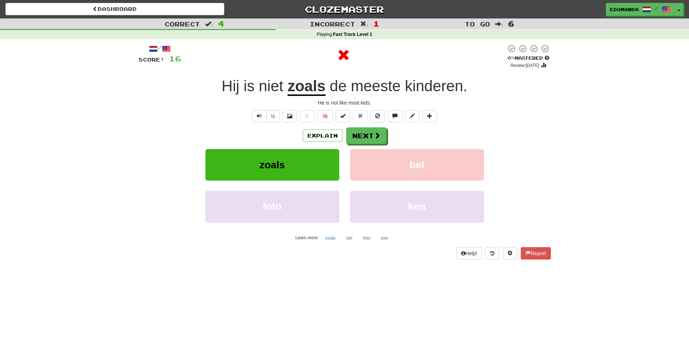
click at [302, 89] on u "zoals" at bounding box center [307, 86] width 38 height 18
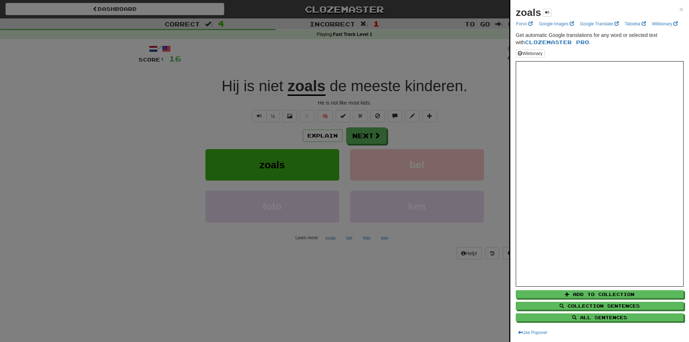
click at [429, 280] on div at bounding box center [344, 171] width 689 height 342
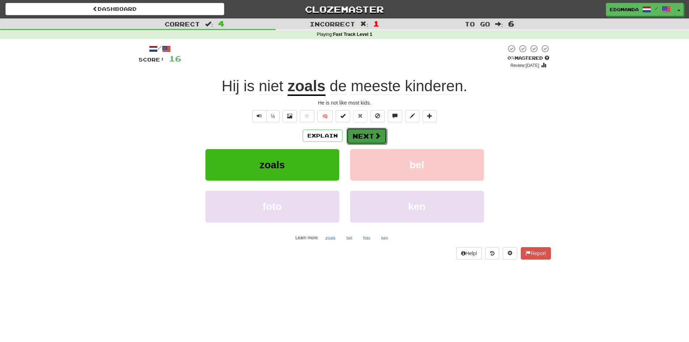
click at [371, 137] on button "Next" at bounding box center [367, 136] width 41 height 17
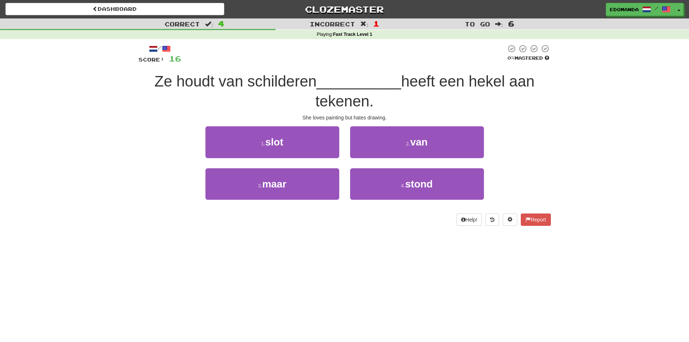
click at [370, 86] on span "__________" at bounding box center [359, 81] width 85 height 17
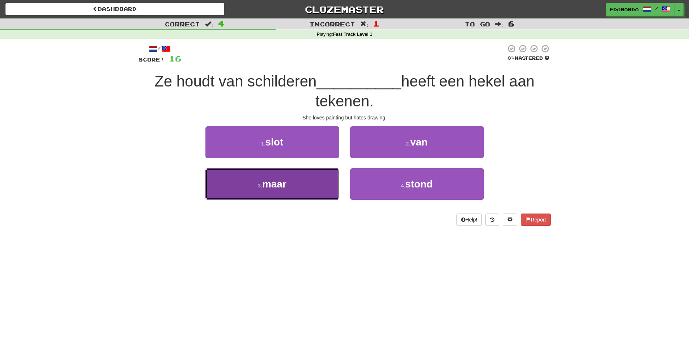
click at [284, 183] on span "maar" at bounding box center [274, 183] width 24 height 11
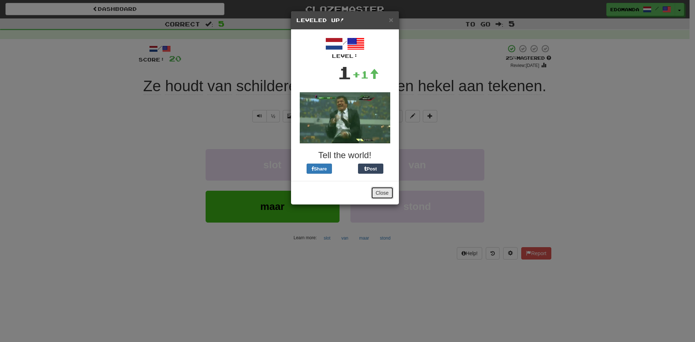
click at [381, 198] on button "Close" at bounding box center [382, 193] width 22 height 12
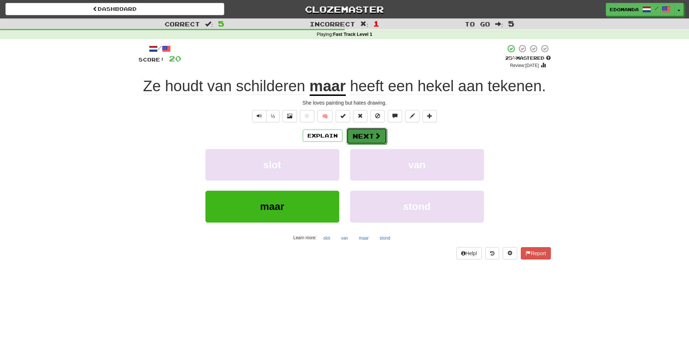
click at [371, 134] on button "Next" at bounding box center [367, 136] width 41 height 17
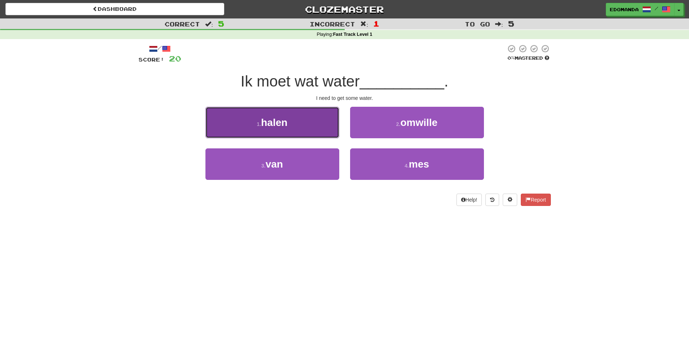
click at [293, 132] on button "1 . halen" at bounding box center [273, 122] width 134 height 31
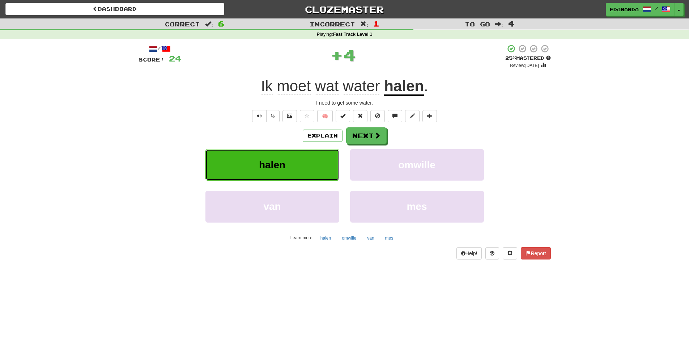
click at [295, 160] on button "halen" at bounding box center [273, 164] width 134 height 31
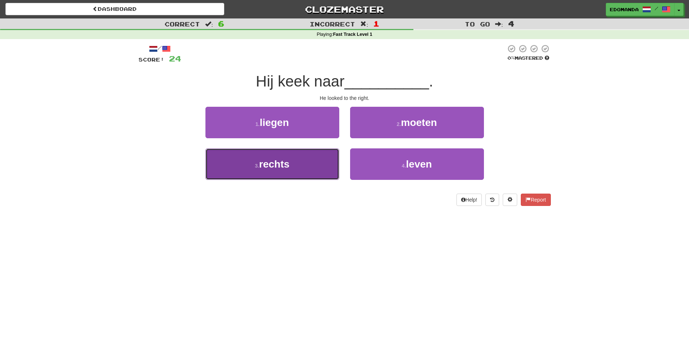
click at [299, 174] on button "3 . rechts" at bounding box center [273, 163] width 134 height 31
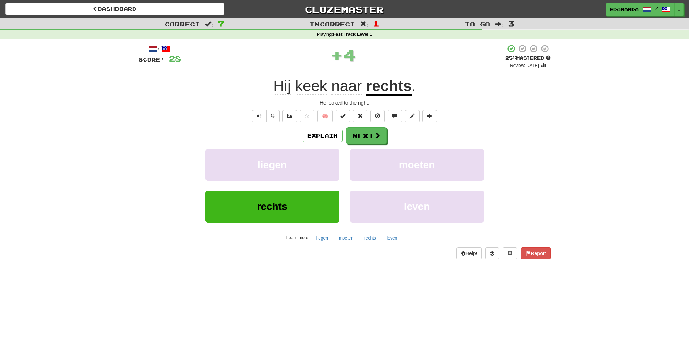
click at [383, 92] on u "rechts" at bounding box center [389, 86] width 46 height 18
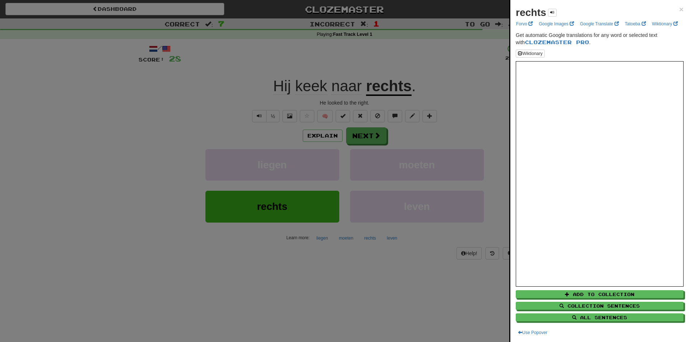
click at [198, 139] on div at bounding box center [344, 171] width 689 height 342
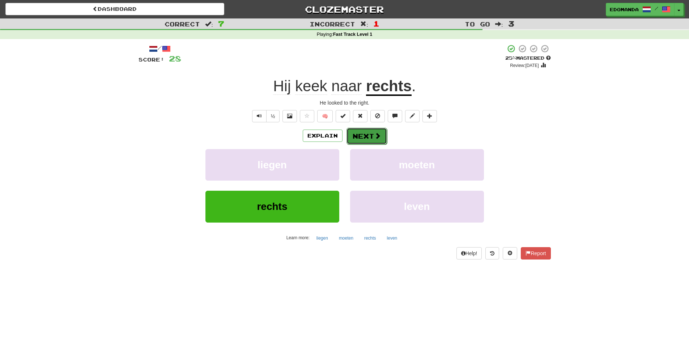
click at [378, 137] on span at bounding box center [378, 135] width 7 height 7
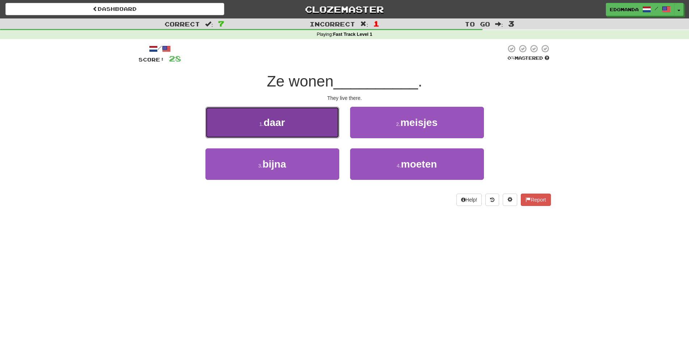
click at [278, 120] on span "daar" at bounding box center [274, 122] width 21 height 11
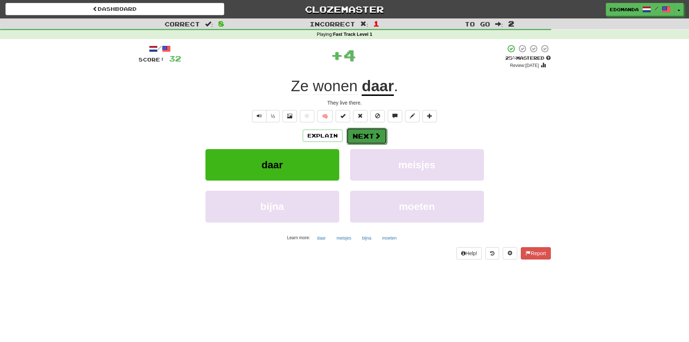
click at [372, 137] on button "Next" at bounding box center [367, 136] width 41 height 17
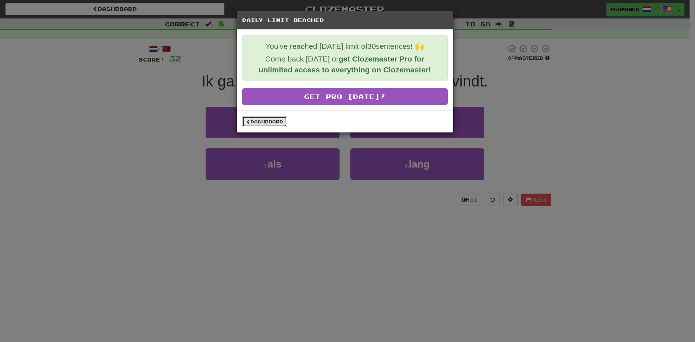
click at [280, 125] on link "Dashboard" at bounding box center [264, 121] width 45 height 11
